Goal: Task Accomplishment & Management: Use online tool/utility

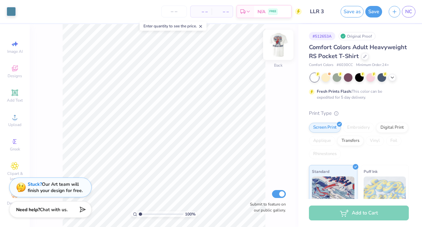
click at [279, 48] on img at bounding box center [278, 45] width 26 height 26
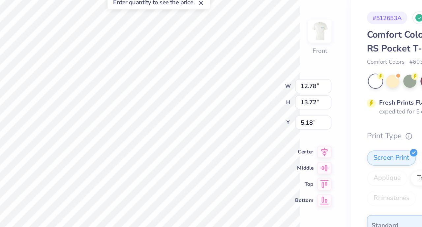
type input "5.18"
click at [227, 92] on div "100 % Front W 12.78 12.78 " H 13.72 13.72 " Y 5.18 5.18 " Center Middle Top Bot…" at bounding box center [164, 125] width 268 height 203
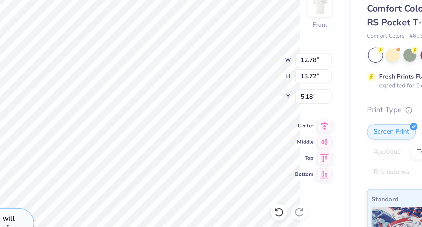
type input "5.19"
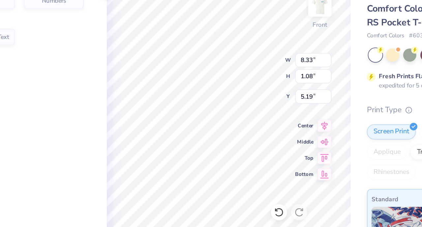
type input "5.46"
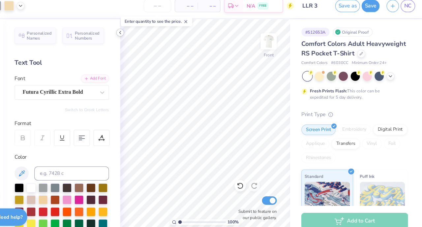
click at [140, 34] on icon at bounding box center [138, 36] width 5 height 5
type input "4.92"
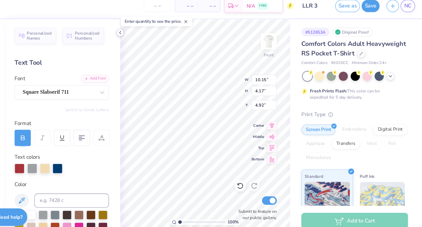
type input "10.15"
type input "4.17"
type input "5.46"
click at [56, 163] on div at bounding box center [56, 162] width 9 height 9
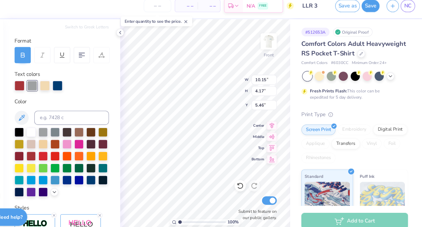
scroll to position [182, 0]
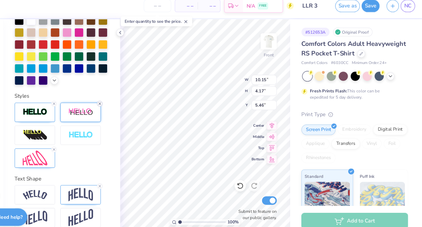
click at [119, 103] on line at bounding box center [120, 103] width 2 height 2
type input "3.92"
type input "6.00"
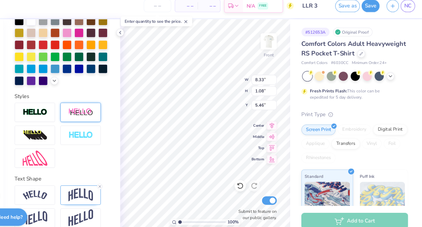
type input "5.46"
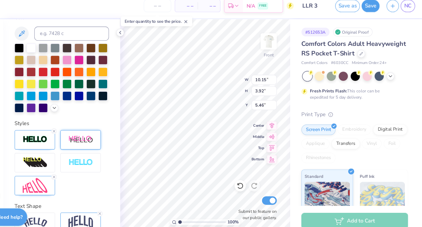
type input "10.15"
type input "3.92"
type input "6.00"
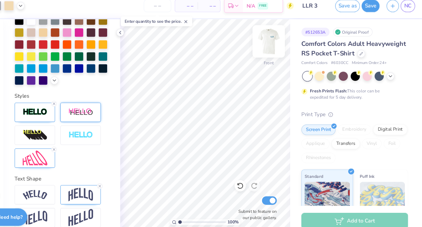
click at [280, 52] on img at bounding box center [278, 45] width 26 height 26
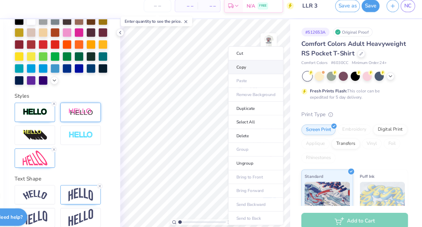
click at [259, 70] on li "Copy" at bounding box center [266, 69] width 52 height 13
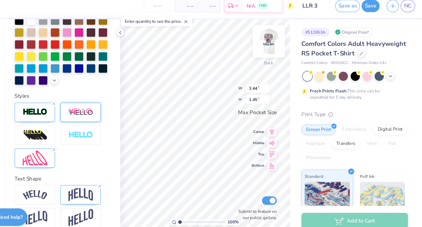
click at [278, 43] on img at bounding box center [278, 45] width 26 height 26
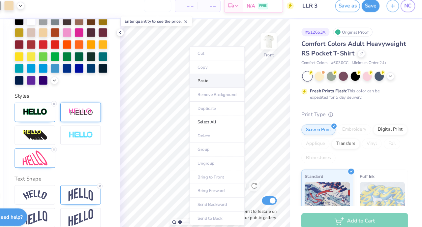
click at [226, 82] on li "Paste" at bounding box center [230, 81] width 52 height 13
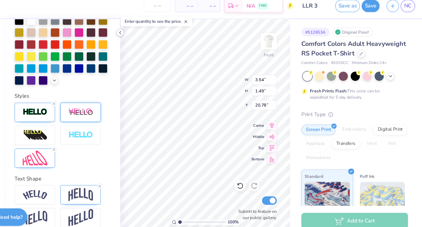
click at [139, 36] on icon at bounding box center [138, 36] width 5 height 5
type input "10.15"
type input "3.92"
type input "6.00"
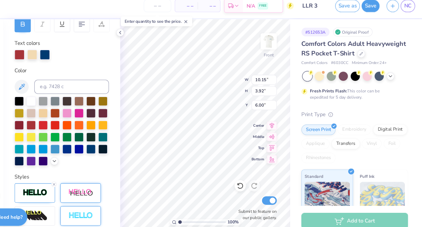
scroll to position [0, 0]
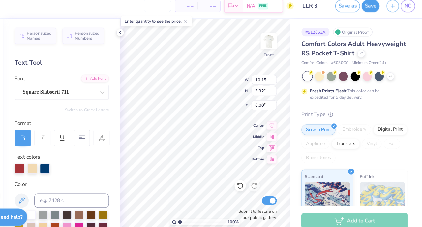
drag, startPoint x: 48, startPoint y: 190, endPoint x: 136, endPoint y: 178, distance: 88.5
click at [48, 190] on icon at bounding box center [47, 194] width 8 height 8
click at [81, 164] on div at bounding box center [80, 162] width 9 height 9
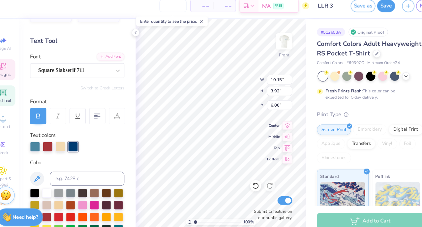
scroll to position [35, 0]
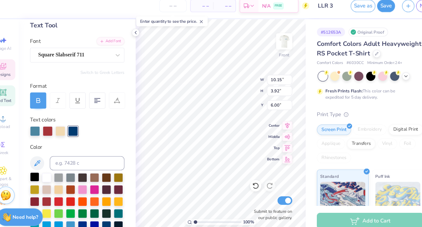
click at [44, 174] on div at bounding box center [44, 171] width 9 height 9
click at [68, 130] on div at bounding box center [68, 128] width 9 height 9
click at [54, 171] on div at bounding box center [55, 171] width 9 height 9
click at [57, 125] on div at bounding box center [56, 128] width 9 height 9
click at [49, 157] on icon at bounding box center [47, 159] width 8 height 8
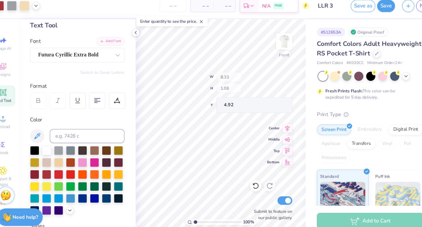
type input "4.92"
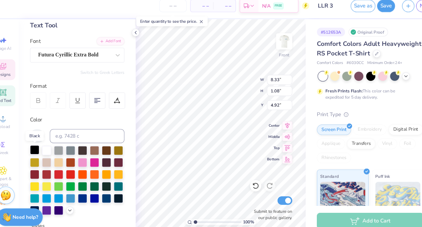
click at [45, 144] on div at bounding box center [44, 146] width 9 height 9
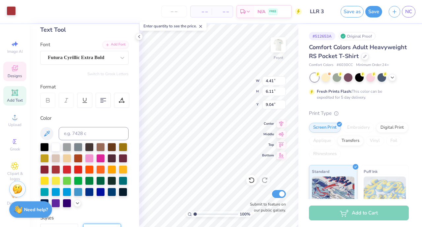
click at [12, 11] on div at bounding box center [11, 10] width 9 height 9
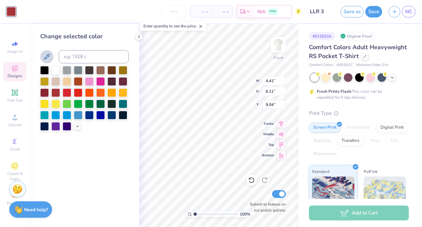
click at [46, 54] on icon at bounding box center [47, 57] width 8 height 8
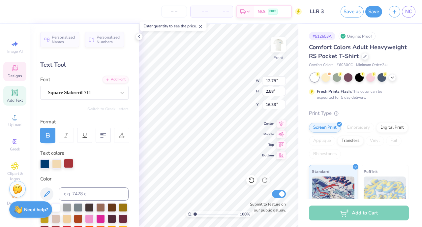
click at [70, 167] on div at bounding box center [68, 162] width 9 height 9
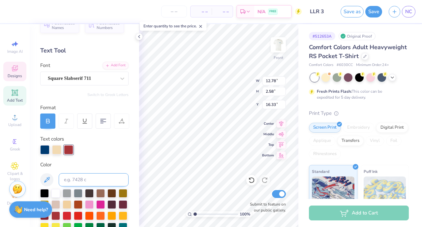
scroll to position [15, 0]
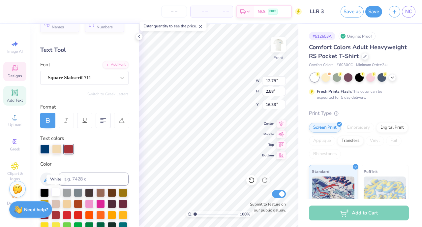
click at [54, 191] on div at bounding box center [55, 191] width 9 height 9
click at [55, 154] on div "Personalized Names Personalized Numbers Text Tool Add Font Font Square Slabseri…" at bounding box center [84, 125] width 109 height 203
click at [56, 151] on div at bounding box center [56, 148] width 9 height 9
click at [42, 192] on div at bounding box center [44, 191] width 9 height 9
click at [46, 150] on div at bounding box center [44, 148] width 9 height 9
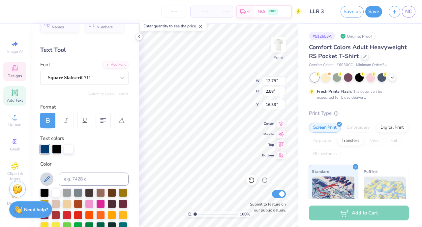
click at [48, 175] on icon at bounding box center [47, 179] width 8 height 8
click at [59, 148] on div at bounding box center [56, 148] width 9 height 9
click at [55, 193] on div at bounding box center [55, 191] width 9 height 9
click at [252, 180] on icon at bounding box center [251, 180] width 7 height 7
click at [45, 189] on div at bounding box center [44, 191] width 9 height 9
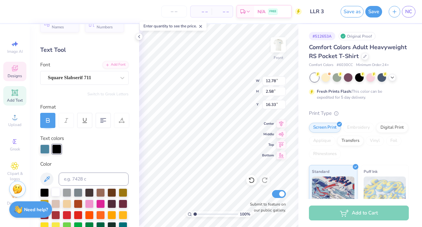
click at [57, 194] on div at bounding box center [55, 191] width 9 height 9
click at [253, 181] on icon at bounding box center [251, 180] width 7 height 7
click at [252, 180] on icon at bounding box center [251, 180] width 7 height 7
click at [90, 194] on div at bounding box center [89, 191] width 9 height 9
click at [58, 150] on div at bounding box center [56, 148] width 9 height 9
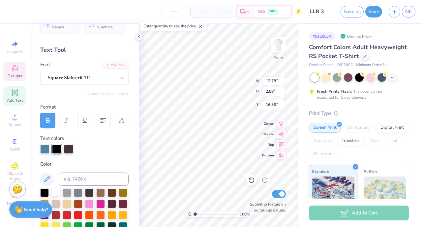
click at [57, 192] on div at bounding box center [55, 191] width 9 height 9
click at [69, 148] on div at bounding box center [68, 148] width 9 height 9
click at [45, 193] on div at bounding box center [44, 191] width 9 height 9
click at [9, 9] on div at bounding box center [11, 10] width 9 height 9
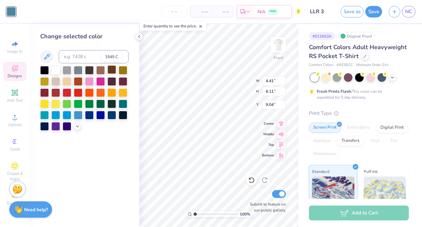
click at [112, 69] on div at bounding box center [111, 69] width 9 height 9
click at [77, 82] on div at bounding box center [78, 80] width 9 height 9
click at [58, 90] on div at bounding box center [55, 92] width 9 height 9
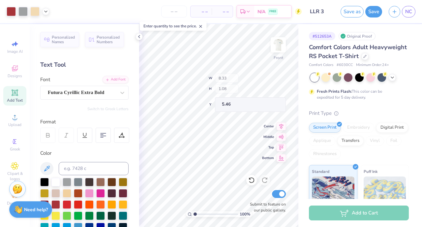
type input "5.46"
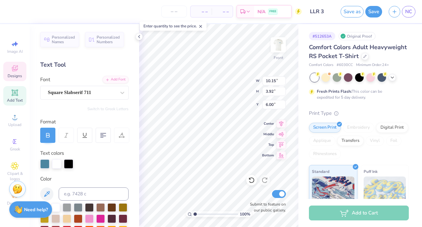
type input "11.51"
type input "10.95"
type input "6.77"
click at [11, 12] on div at bounding box center [11, 10] width 9 height 9
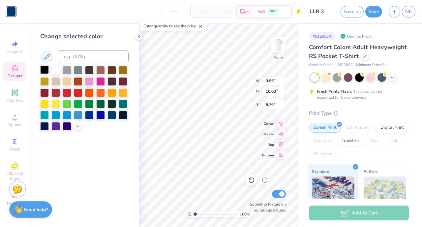
click at [45, 71] on div at bounding box center [44, 69] width 9 height 9
click at [124, 68] on div at bounding box center [123, 69] width 9 height 9
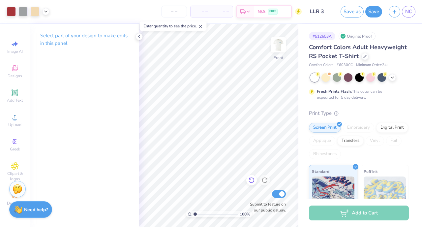
click at [253, 181] on icon at bounding box center [251, 180] width 6 height 6
click at [139, 36] on polyline at bounding box center [138, 36] width 1 height 3
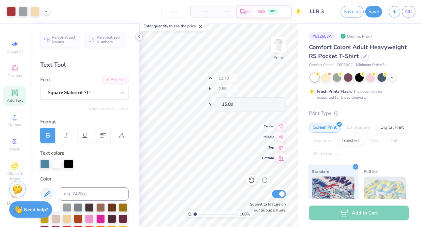
type input "15.89"
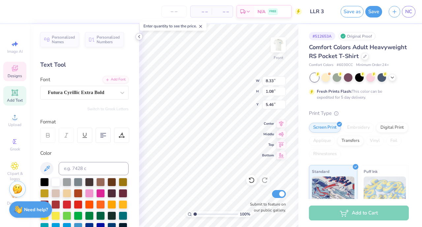
type input "4.92"
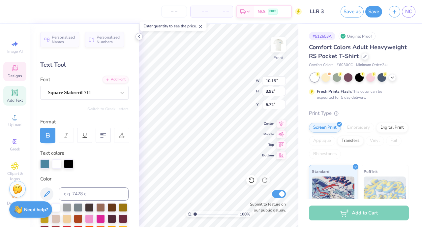
type input "5.72"
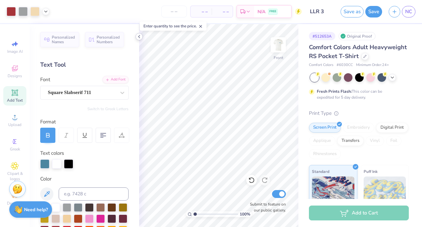
click at [138, 37] on icon at bounding box center [138, 36] width 5 height 5
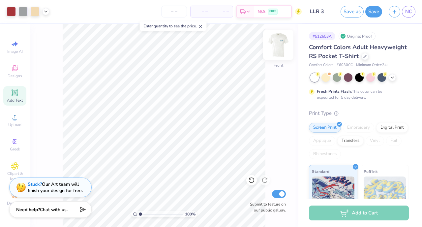
click at [280, 49] on img at bounding box center [278, 45] width 26 height 26
click at [376, 13] on button "Save" at bounding box center [373, 11] width 17 height 12
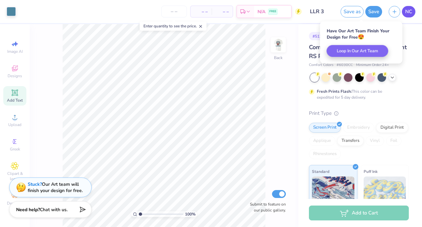
click at [407, 14] on span "NC" at bounding box center [408, 12] width 7 height 8
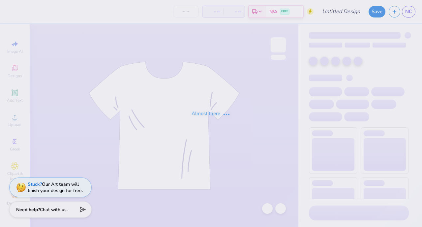
type input "LLR 1"
type input "120"
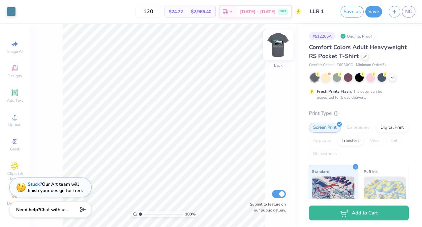
click at [278, 42] on img at bounding box center [278, 45] width 26 height 26
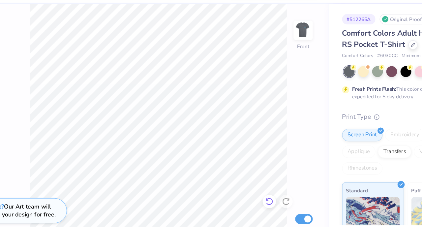
click at [248, 181] on icon at bounding box center [251, 180] width 7 height 7
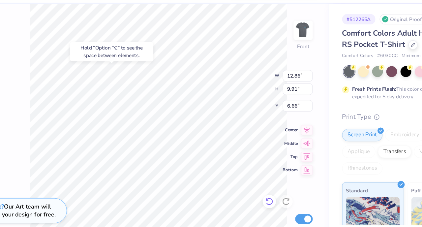
type input "6.66"
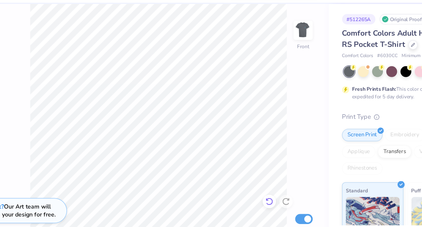
click at [254, 181] on icon at bounding box center [251, 180] width 7 height 7
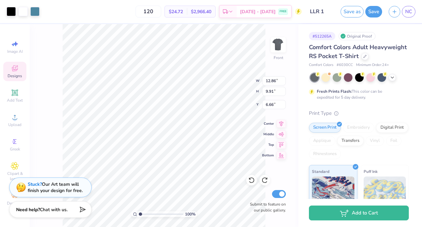
type input "4.22"
type input "3.00"
type input "9.28"
type input "12.86"
type input "9.91"
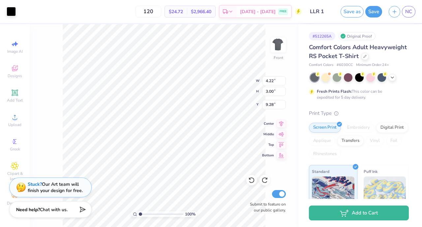
type input "6.66"
type input "0.74"
type input "0.55"
type input "10.56"
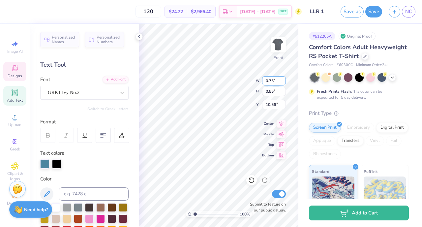
click at [282, 80] on input "0.75" at bounding box center [274, 80] width 24 height 9
click at [282, 80] on input "0.76" at bounding box center [274, 80] width 24 height 9
click at [282, 80] on input "0.77" at bounding box center [274, 80] width 24 height 9
click at [282, 80] on input "0.78" at bounding box center [274, 80] width 24 height 9
type input "0.79"
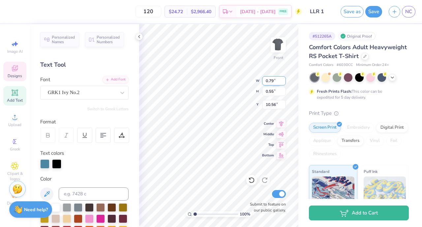
click at [282, 80] on input "0.79" at bounding box center [274, 80] width 24 height 9
click at [140, 36] on icon at bounding box center [138, 36] width 5 height 5
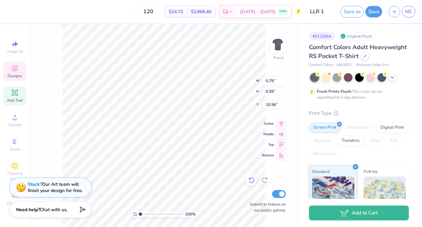
type input "0.58"
type input "10.54"
click at [250, 181] on icon at bounding box center [251, 180] width 7 height 7
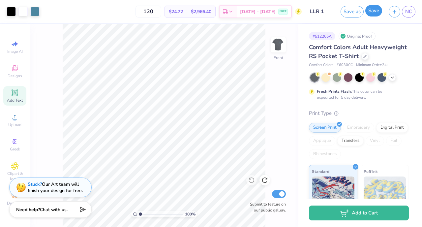
click at [375, 14] on button "Save" at bounding box center [373, 11] width 17 height 12
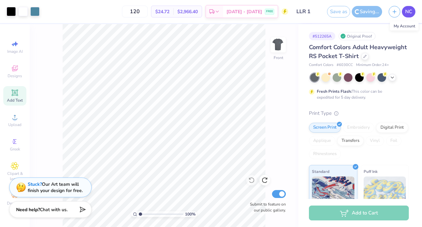
click at [409, 12] on span "NC" at bounding box center [408, 12] width 7 height 8
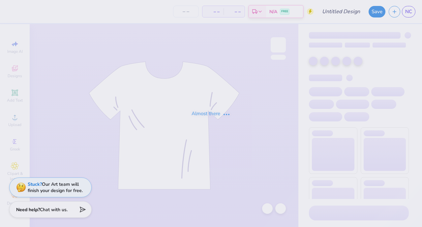
type input "LLR 2"
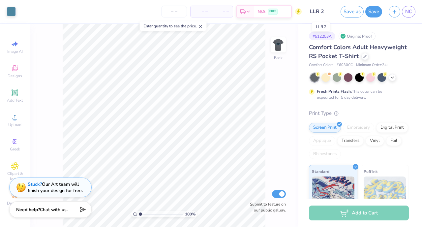
click at [319, 11] on input "LLR 2" at bounding box center [321, 11] width 32 height 13
click at [323, 9] on input "LLR 2" at bounding box center [321, 11] width 32 height 13
click at [410, 14] on span "NC" at bounding box center [408, 12] width 7 height 8
